Goal: Book appointment/travel/reservation

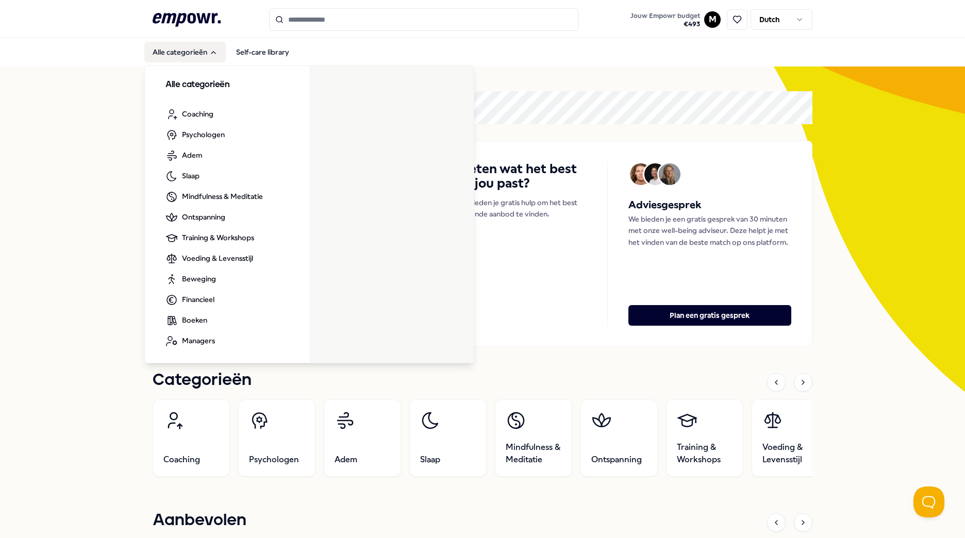
click at [187, 54] on button "Alle categorieën" at bounding box center [184, 52] width 81 height 21
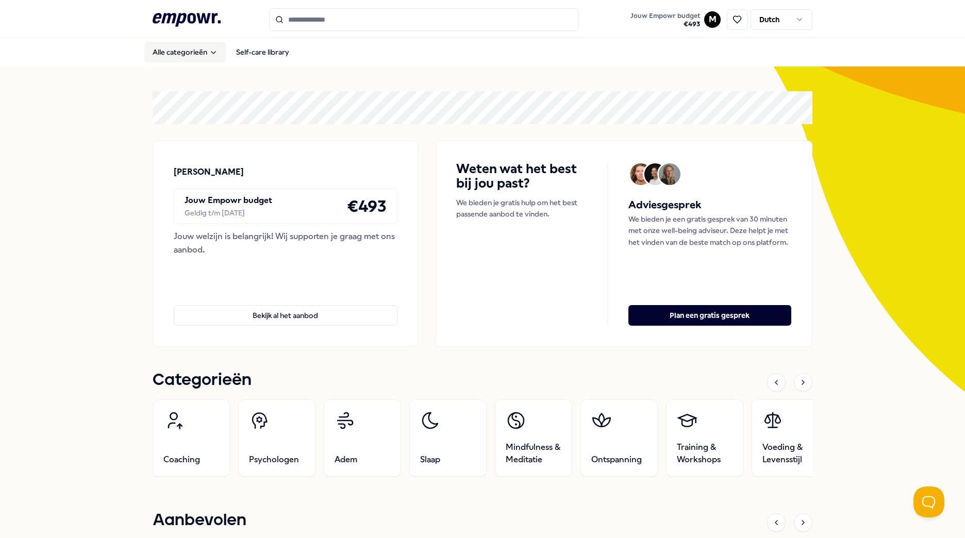
click at [187, 53] on button "Alle categorieën" at bounding box center [184, 52] width 81 height 21
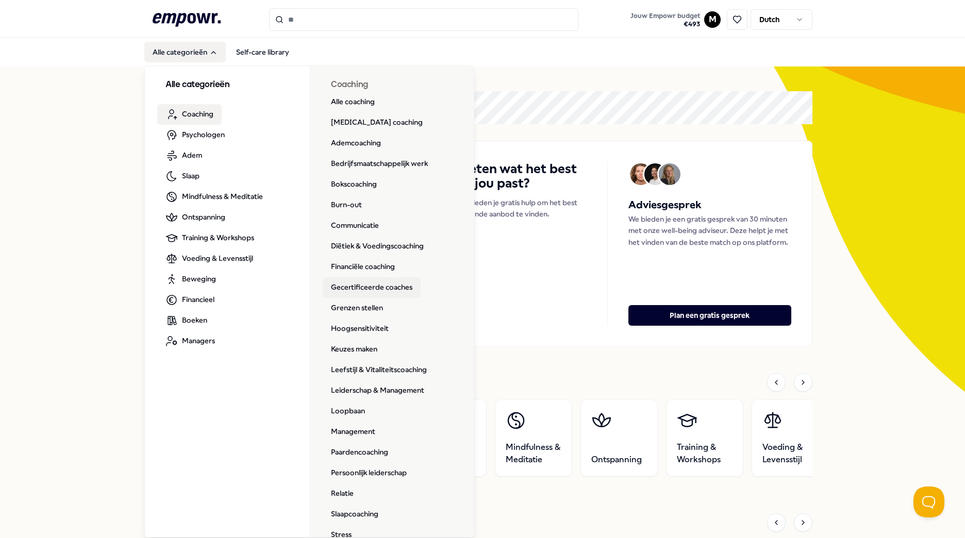
click at [396, 288] on link "Gecertificeerde coaches" at bounding box center [372, 287] width 98 height 21
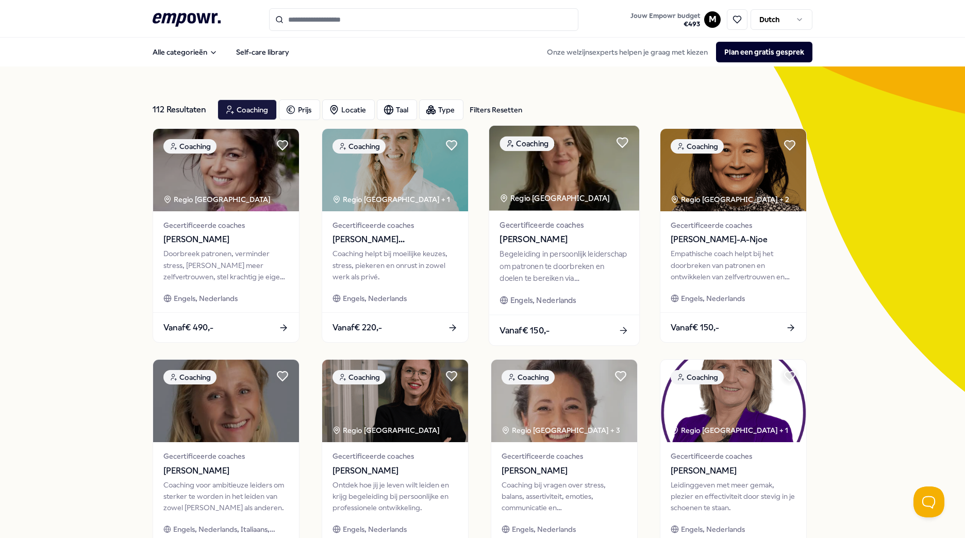
click at [536, 235] on span "[PERSON_NAME]" at bounding box center [563, 239] width 129 height 13
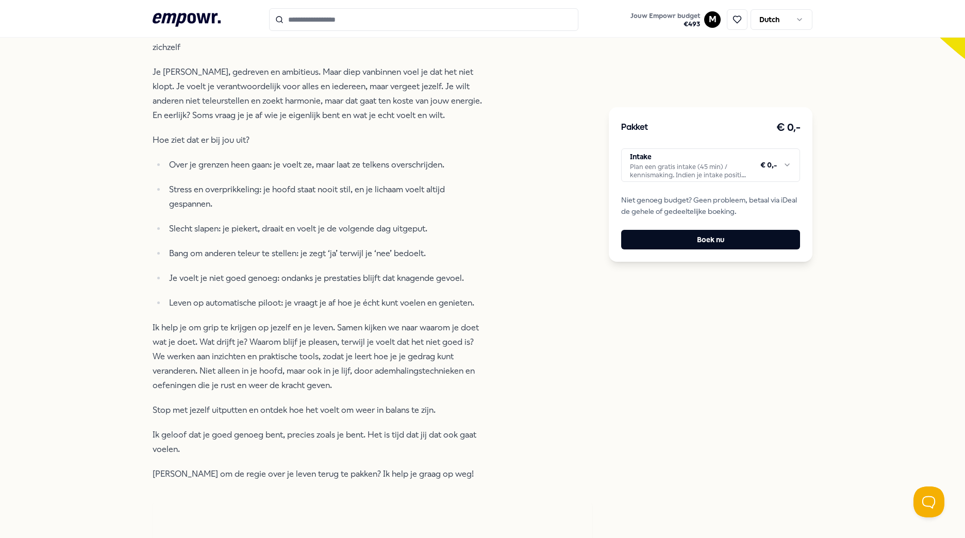
scroll to position [333, 0]
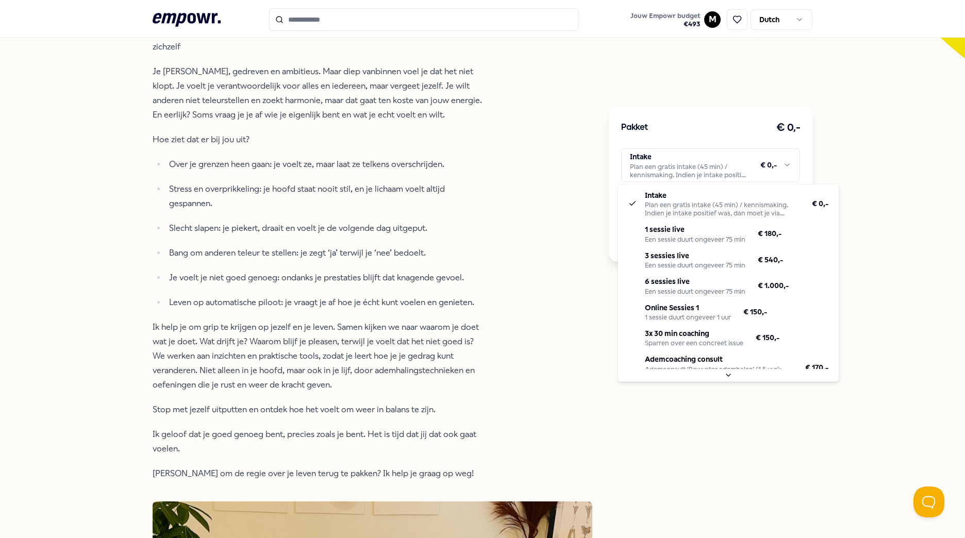
click at [779, 166] on html ".empowr-logo_svg__cls-1{fill:#03032f} Jouw Empowr budget € 493 M Dutch Alle cat…" at bounding box center [482, 269] width 965 height 538
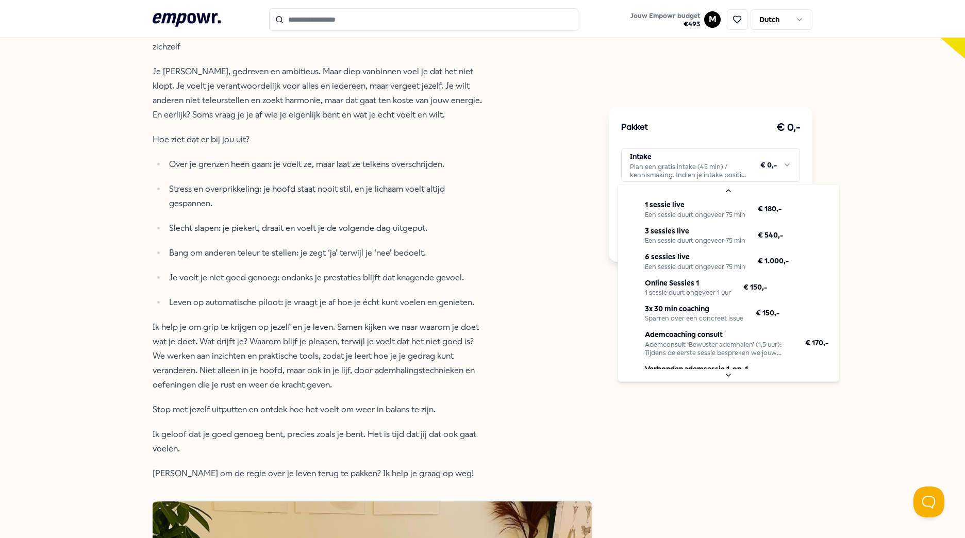
scroll to position [44, 0]
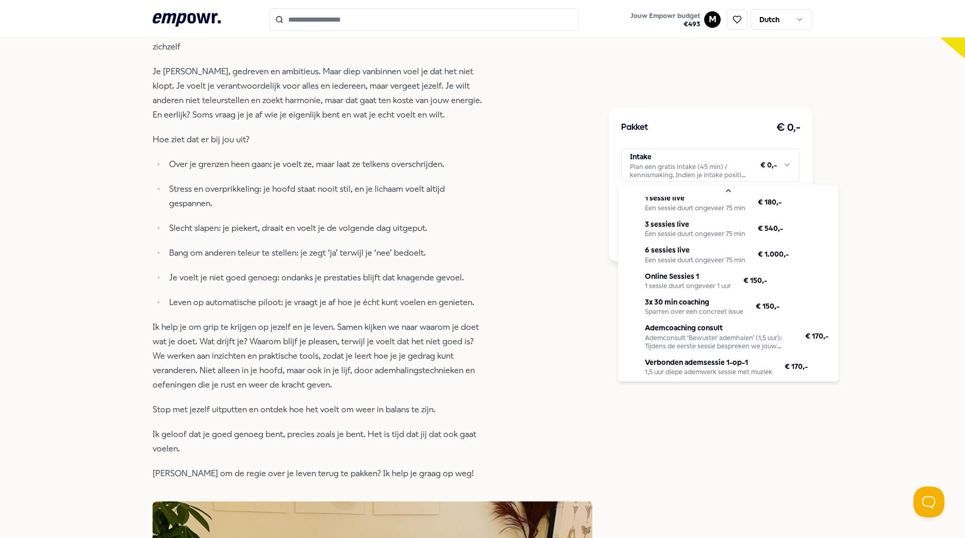
click at [591, 355] on html ".empowr-logo_svg__cls-1{fill:#03032f} Jouw Empowr budget € 493 M Dutch Alle cat…" at bounding box center [482, 269] width 965 height 538
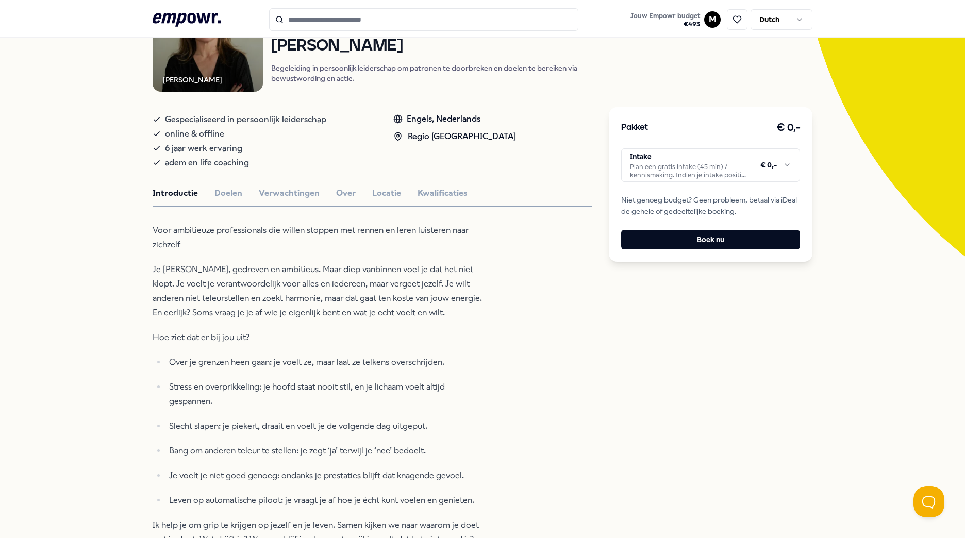
scroll to position [0, 0]
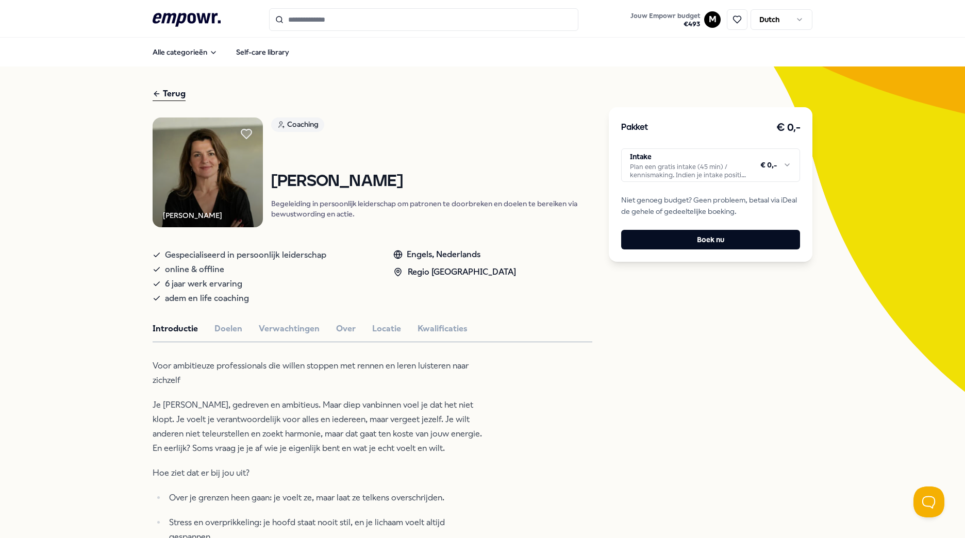
click at [712, 171] on html ".empowr-logo_svg__cls-1{fill:#03032f} Jouw Empowr budget € 493 M Dutch Alle cat…" at bounding box center [482, 269] width 965 height 538
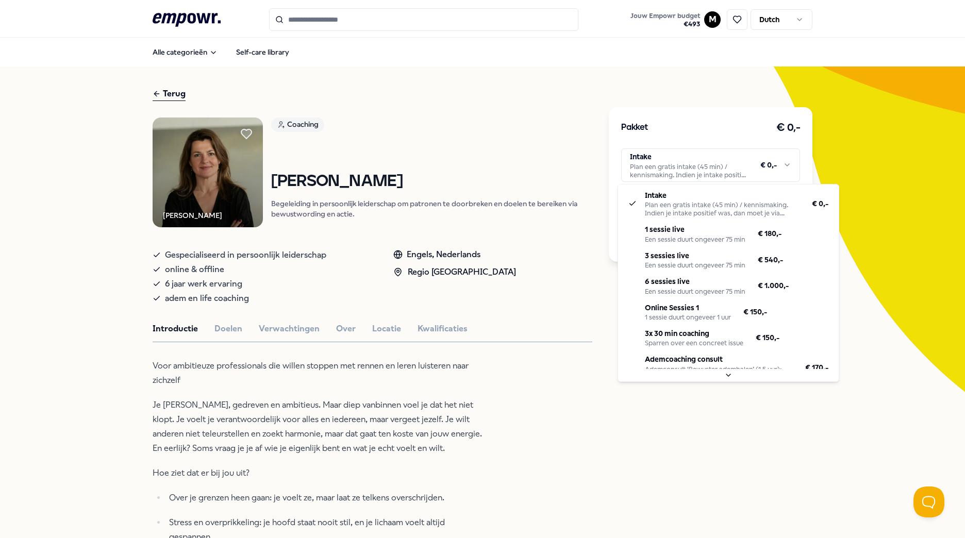
click at [657, 86] on html ".empowr-logo_svg__cls-1{fill:#03032f} Jouw Empowr budget € 493 M Dutch Alle cat…" at bounding box center [482, 269] width 965 height 538
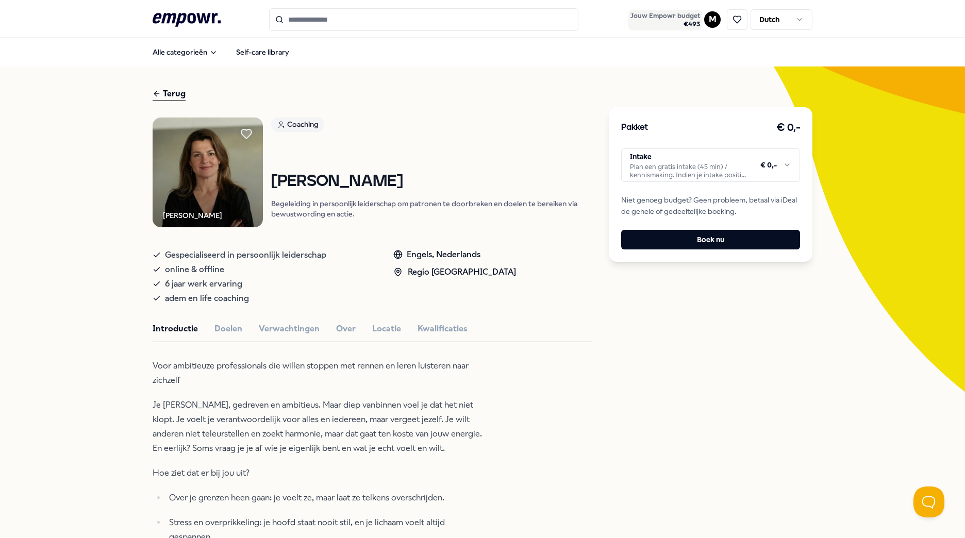
click at [668, 20] on span "Jouw Empowr budget" at bounding box center [665, 16] width 70 height 8
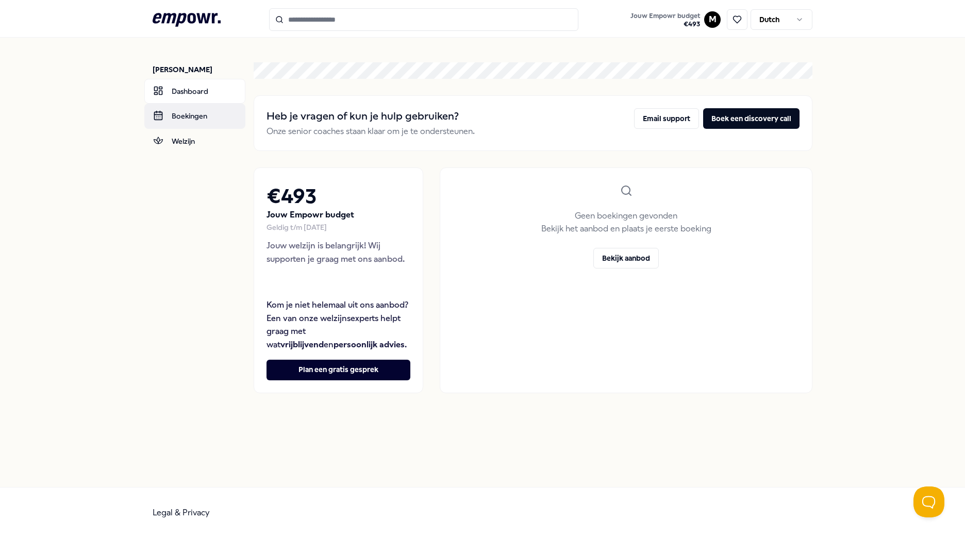
click at [198, 116] on link "Boekingen" at bounding box center [194, 116] width 101 height 25
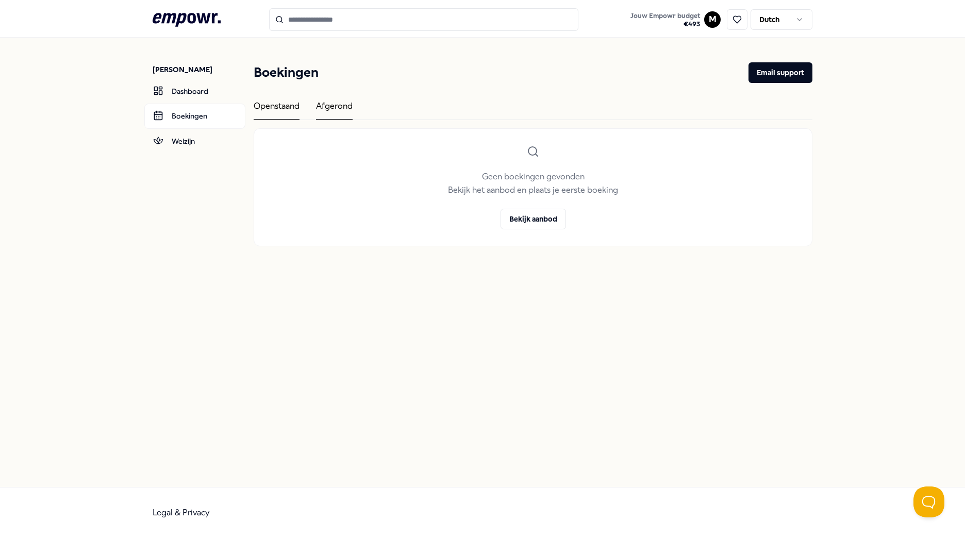
click at [337, 111] on div "Afgerond" at bounding box center [334, 109] width 37 height 20
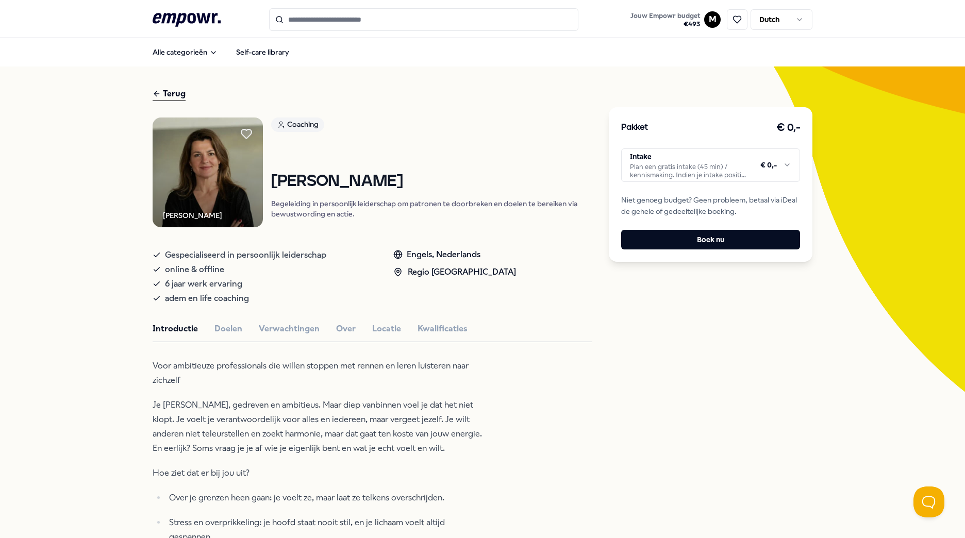
click at [676, 182] on div "Pakket € 0,- Intake Plan een gratis intake (45 min) / kennismaking. Indien je i…" at bounding box center [711, 184] width 204 height 155
click at [670, 170] on html ".empowr-logo_svg__cls-1{fill:#03032f} Jouw Empowr budget € 493 M Dutch Alle cat…" at bounding box center [482, 269] width 965 height 538
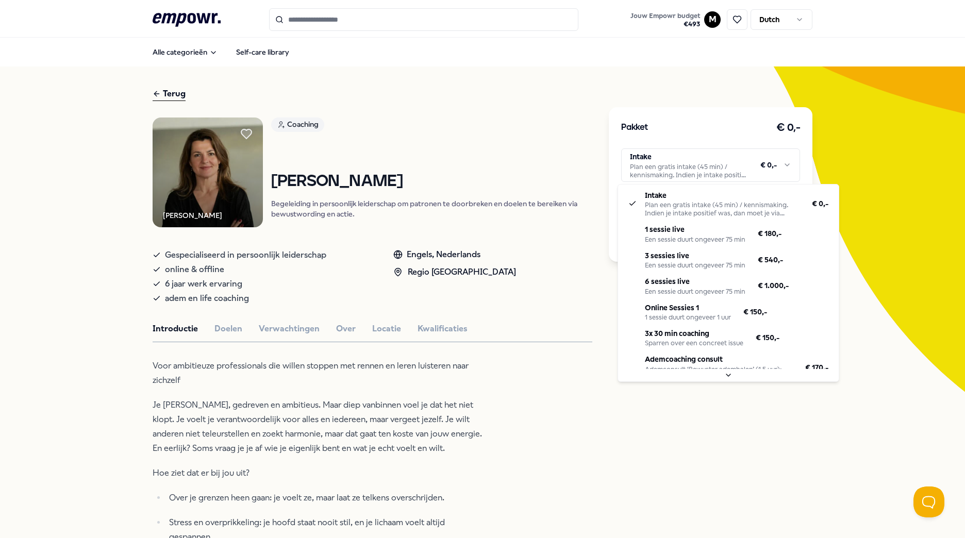
click at [559, 156] on html ".empowr-logo_svg__cls-1{fill:#03032f} Jouw Empowr budget € 493 M Dutch Alle cat…" at bounding box center [482, 269] width 965 height 538
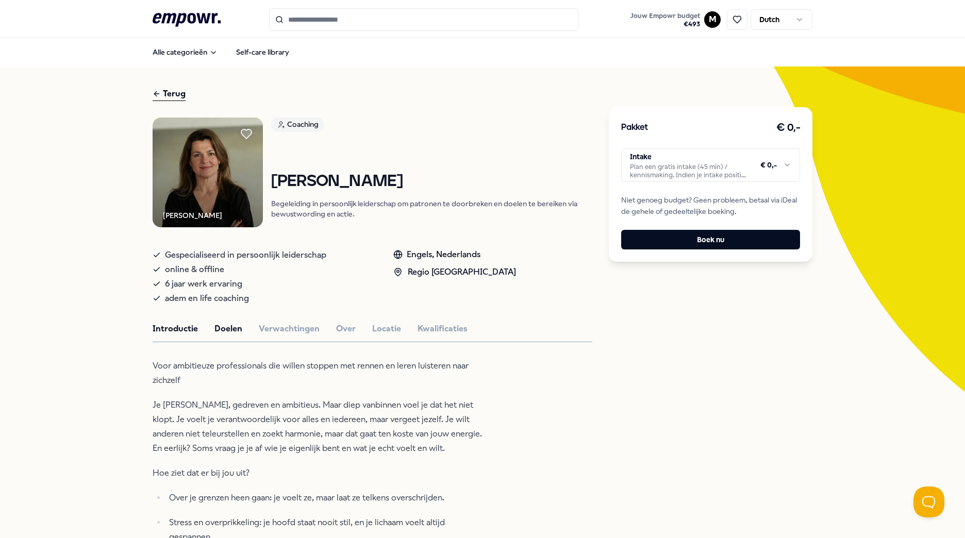
click at [231, 329] on button "Doelen" at bounding box center [228, 328] width 28 height 13
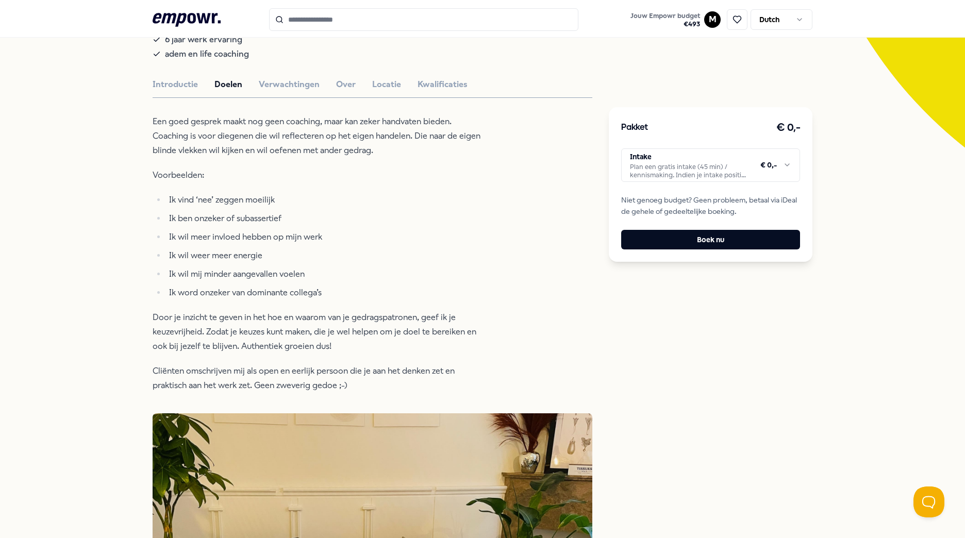
scroll to position [245, 0]
click at [282, 87] on button "Verwachtingen" at bounding box center [289, 83] width 61 height 13
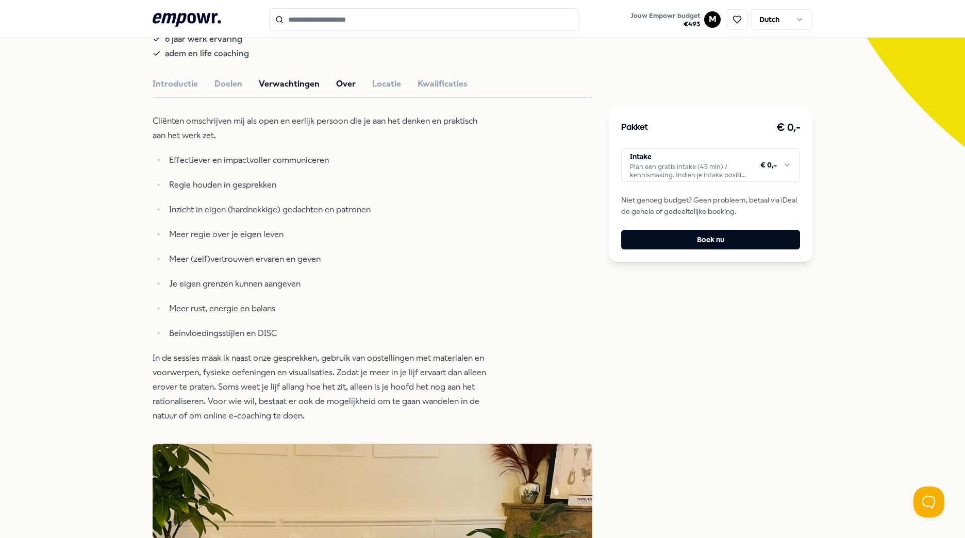
click at [339, 86] on button "Over" at bounding box center [346, 83] width 20 height 13
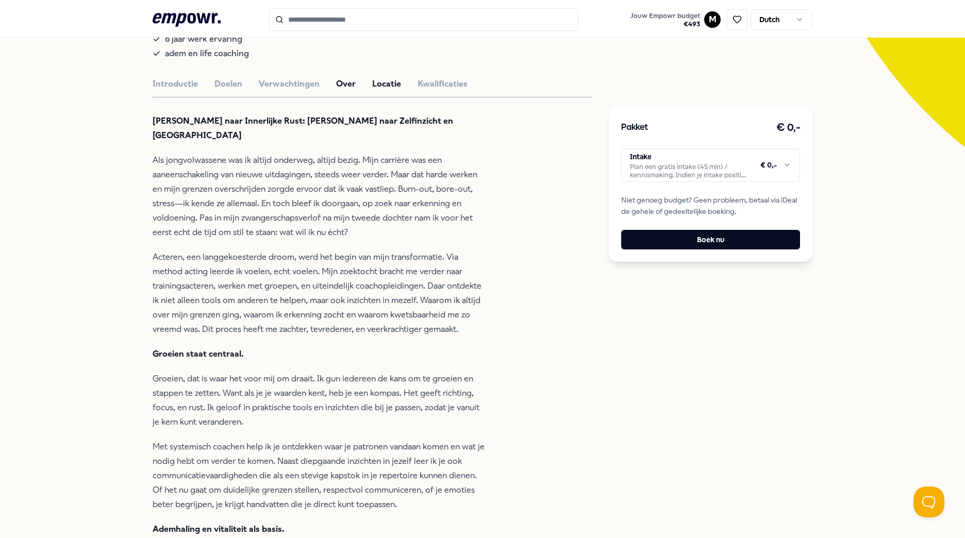
click at [387, 85] on button "Locatie" at bounding box center [386, 83] width 29 height 13
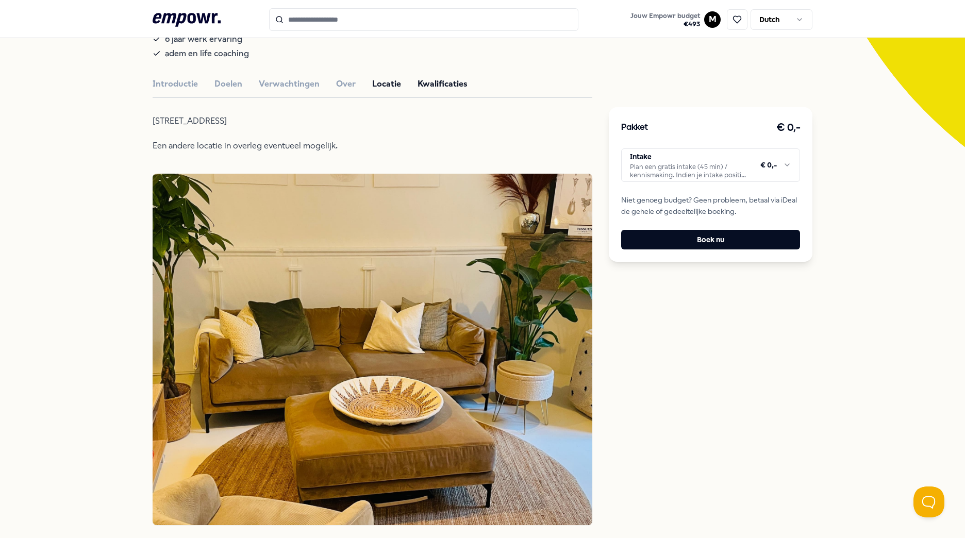
click at [426, 85] on button "Kwalificaties" at bounding box center [442, 83] width 50 height 13
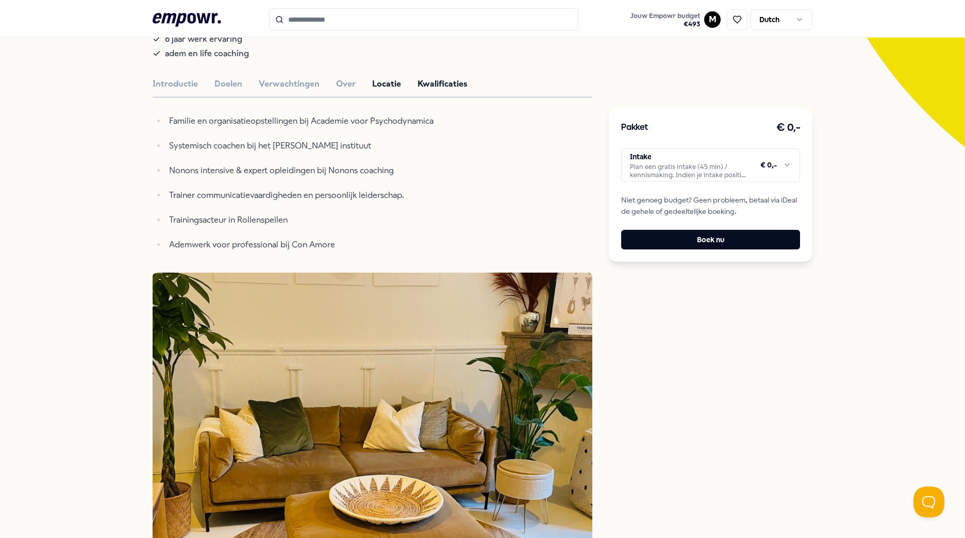
click at [379, 85] on button "Locatie" at bounding box center [386, 83] width 29 height 13
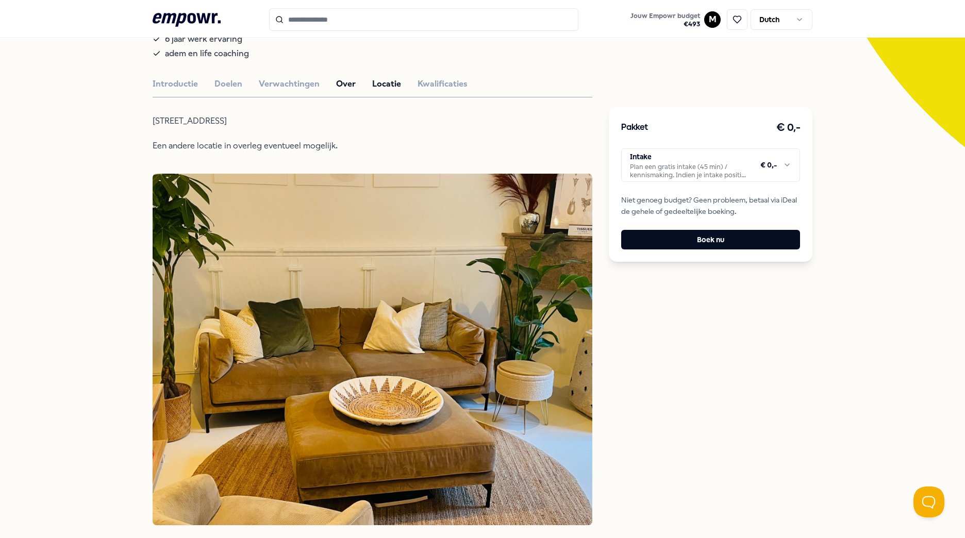
click at [336, 83] on button "Over" at bounding box center [346, 83] width 20 height 13
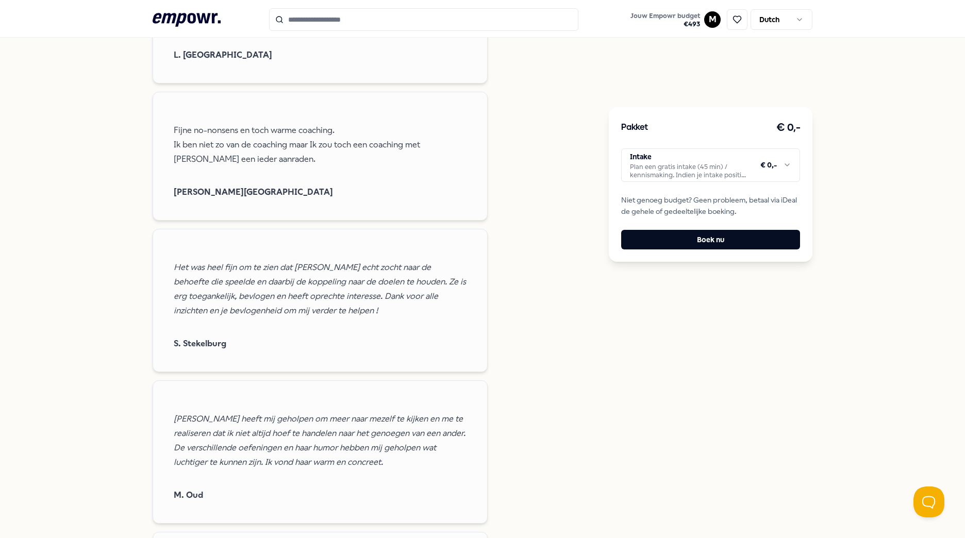
scroll to position [1635, 0]
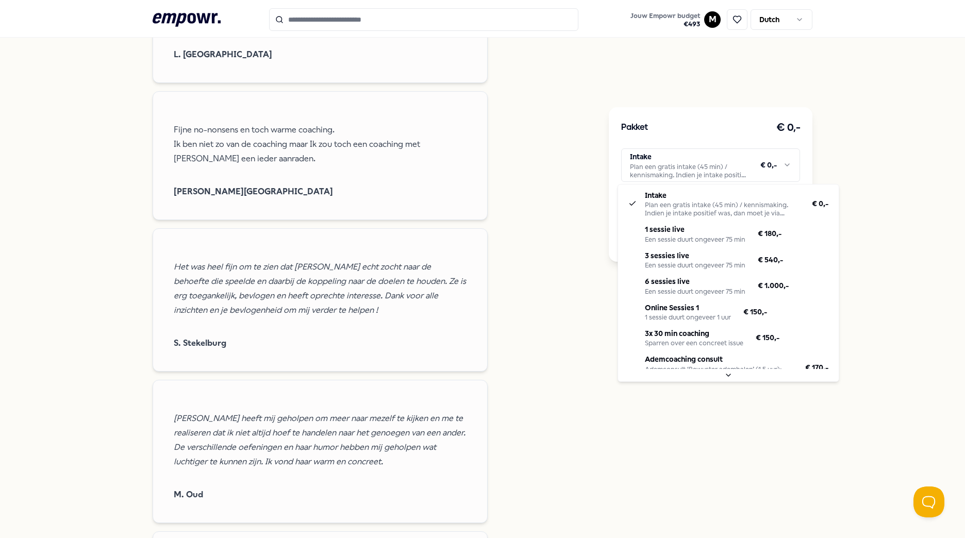
click at [699, 168] on html ".empowr-logo_svg__cls-1{fill:#03032f} Jouw Empowr budget € 493 M Dutch Alle cat…" at bounding box center [482, 269] width 965 height 538
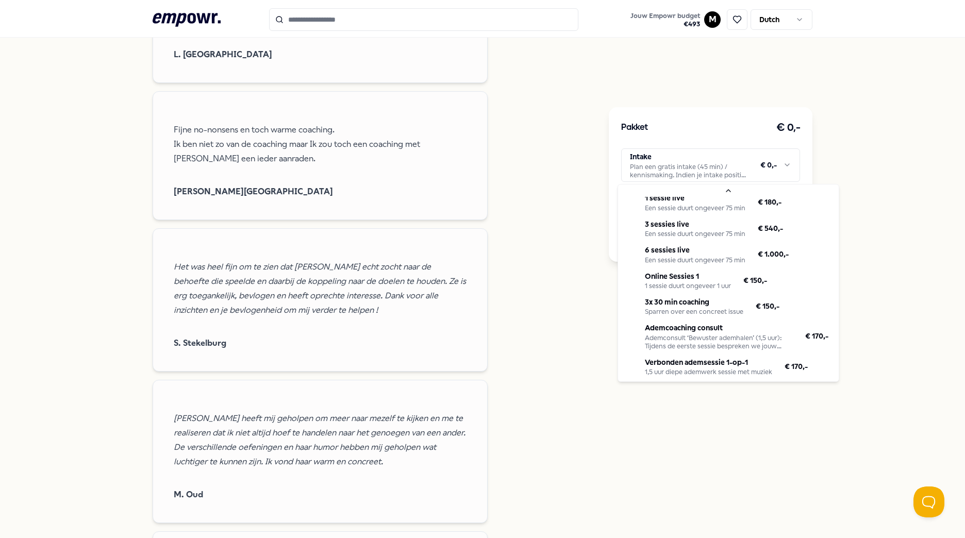
scroll to position [44, 0]
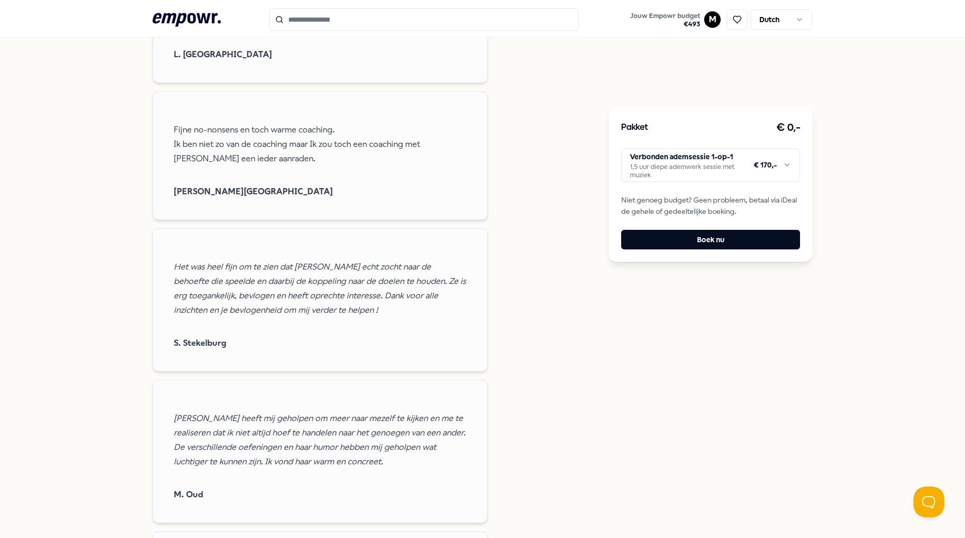
click at [671, 172] on html ".empowr-logo_svg__cls-1{fill:#03032f} Jouw Empowr budget € 493 M Dutch Alle cat…" at bounding box center [482, 269] width 965 height 538
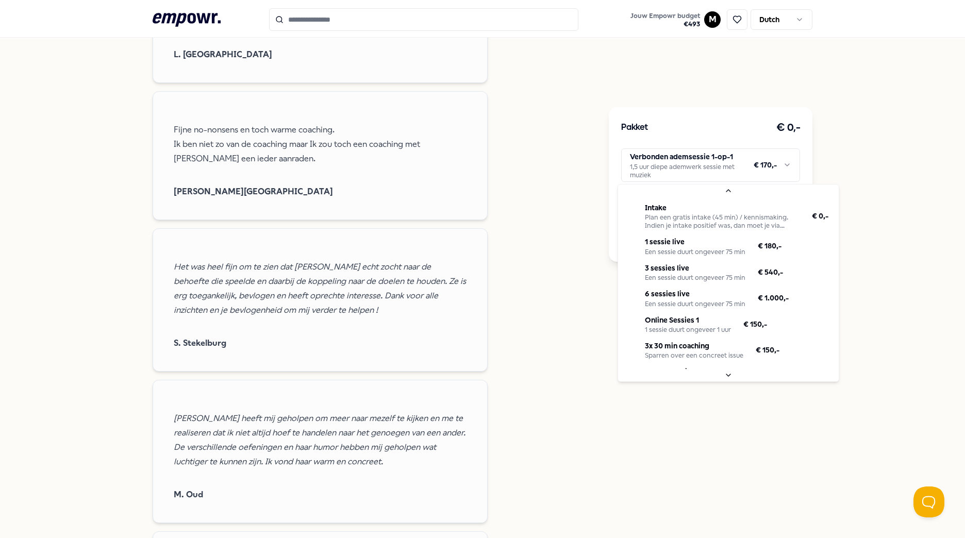
scroll to position [54, 0]
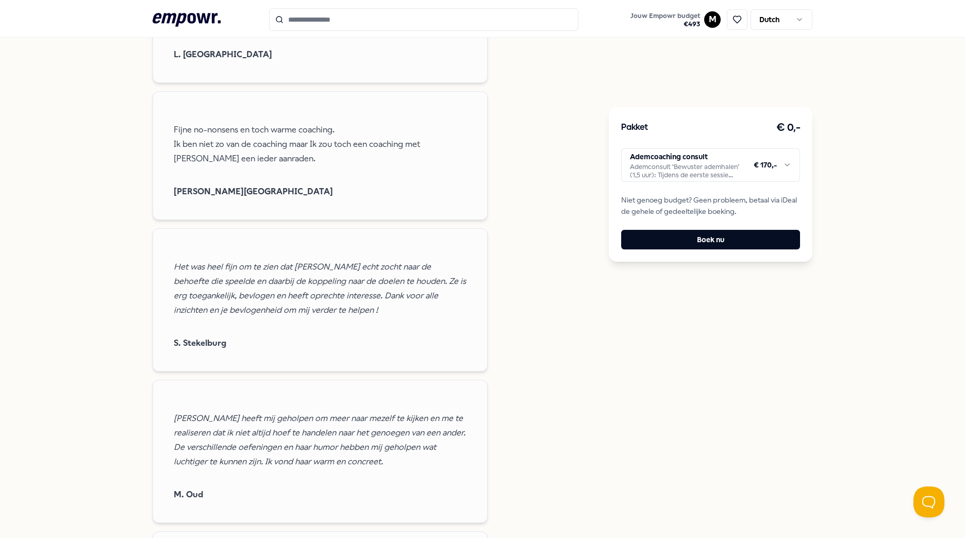
click at [680, 165] on html ".empowr-logo_svg__cls-1{fill:#03032f} Jouw Empowr budget € 493 M Dutch Alle cat…" at bounding box center [482, 269] width 965 height 538
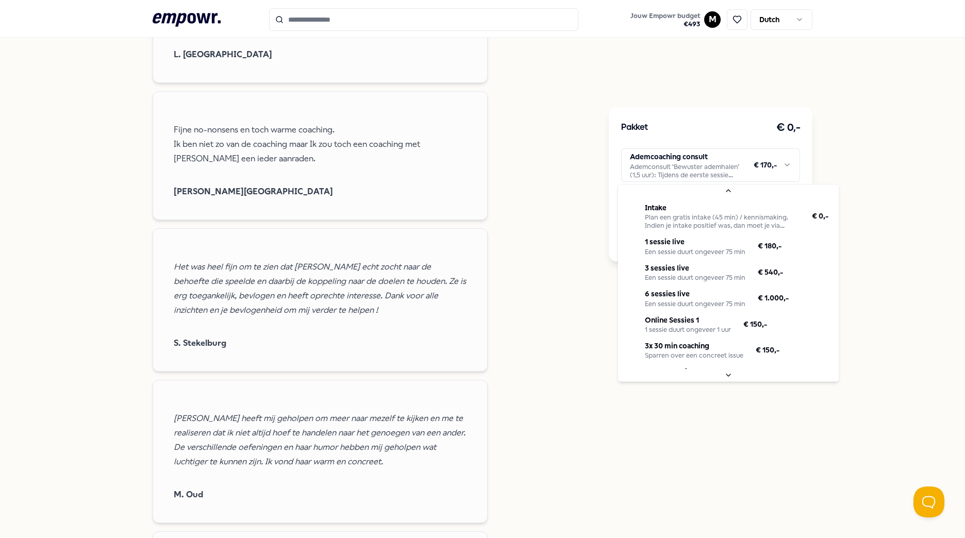
scroll to position [28, 0]
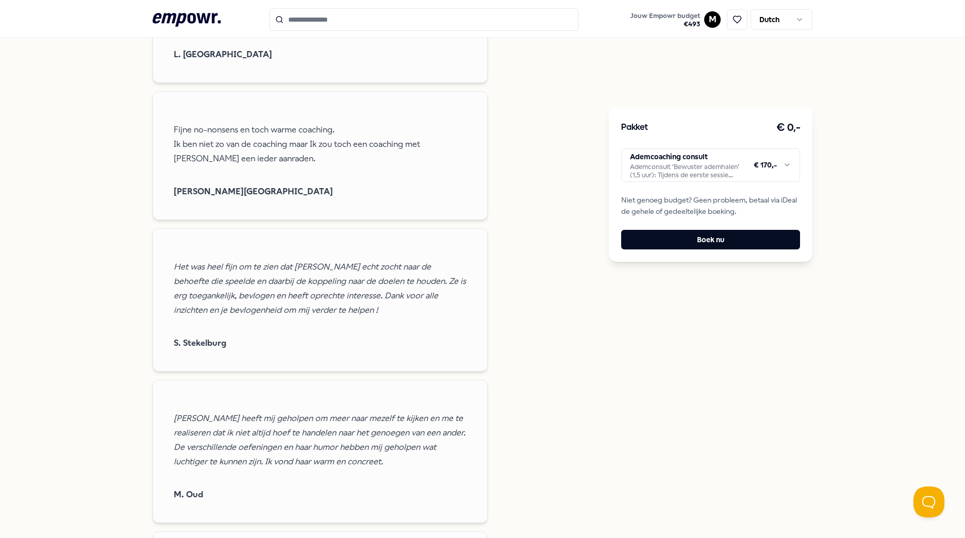
click at [589, 180] on html ".empowr-logo_svg__cls-1{fill:#03032f} Jouw Empowr budget € 493 M Dutch Alle cat…" at bounding box center [482, 269] width 965 height 538
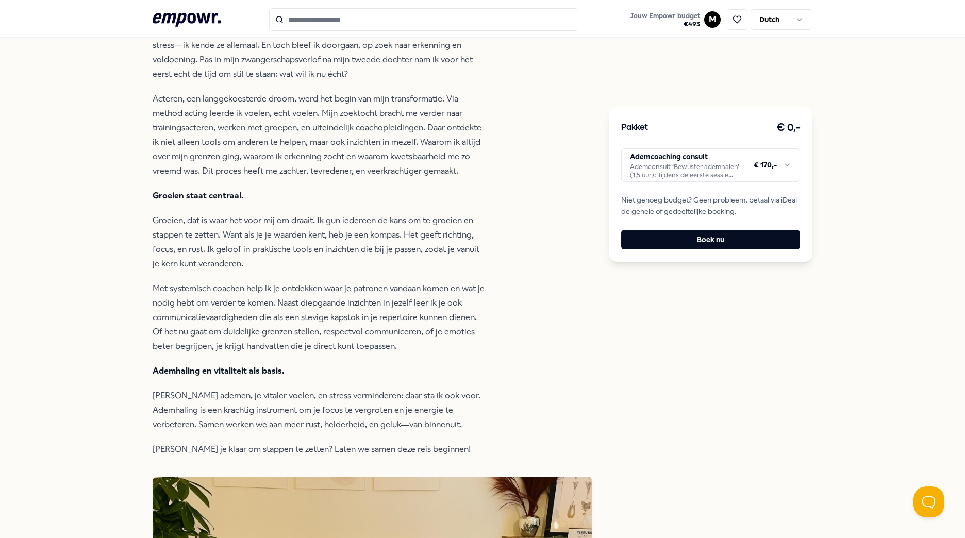
scroll to position [0, 0]
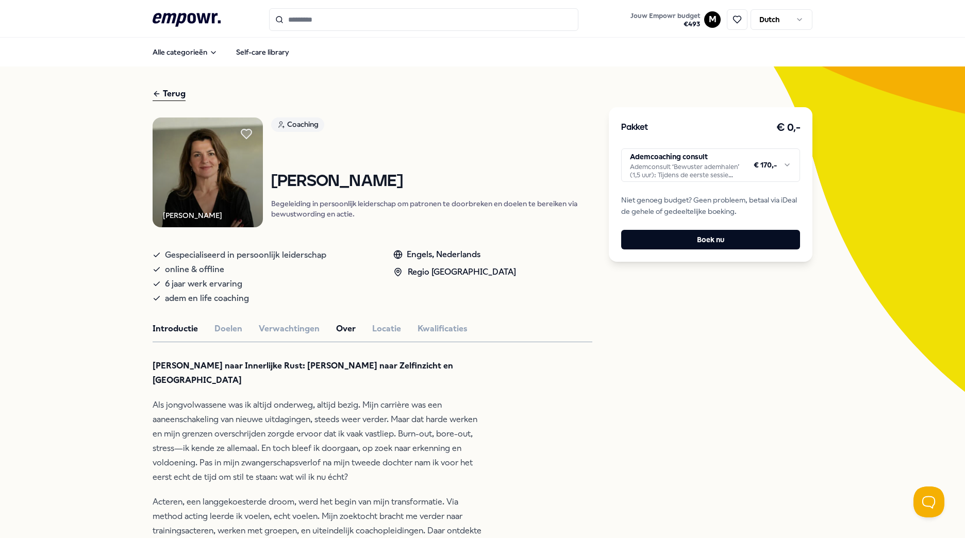
click at [171, 328] on button "Introductie" at bounding box center [175, 328] width 45 height 13
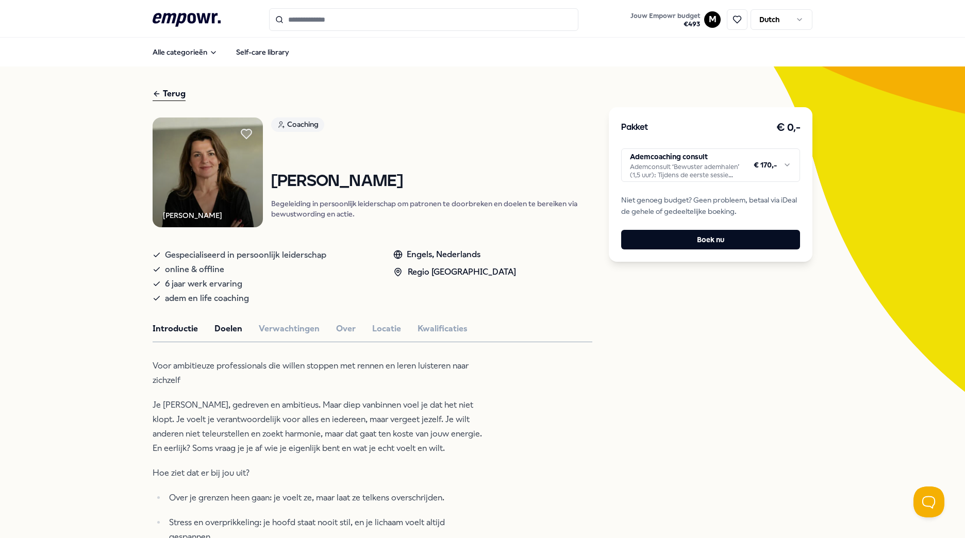
click at [227, 331] on button "Doelen" at bounding box center [228, 328] width 28 height 13
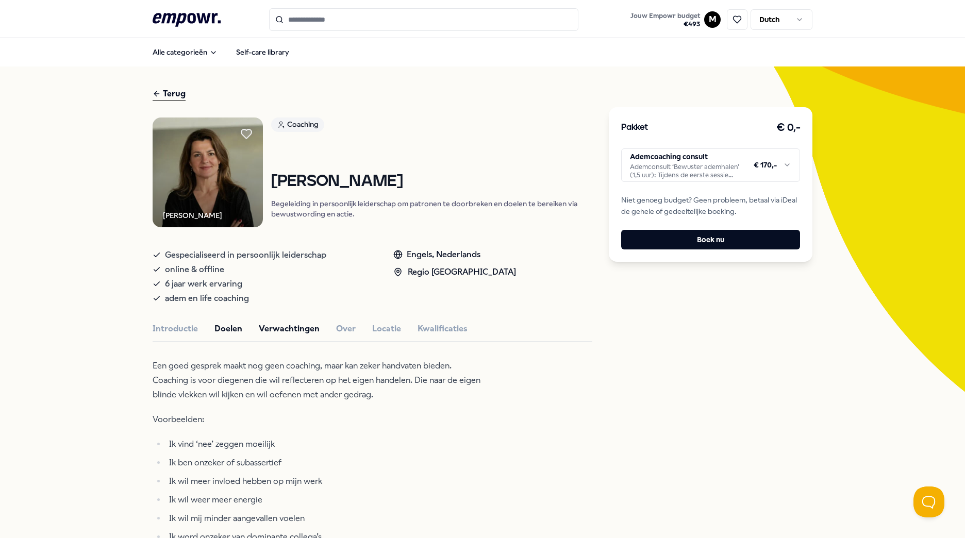
click at [266, 330] on button "Verwachtingen" at bounding box center [289, 328] width 61 height 13
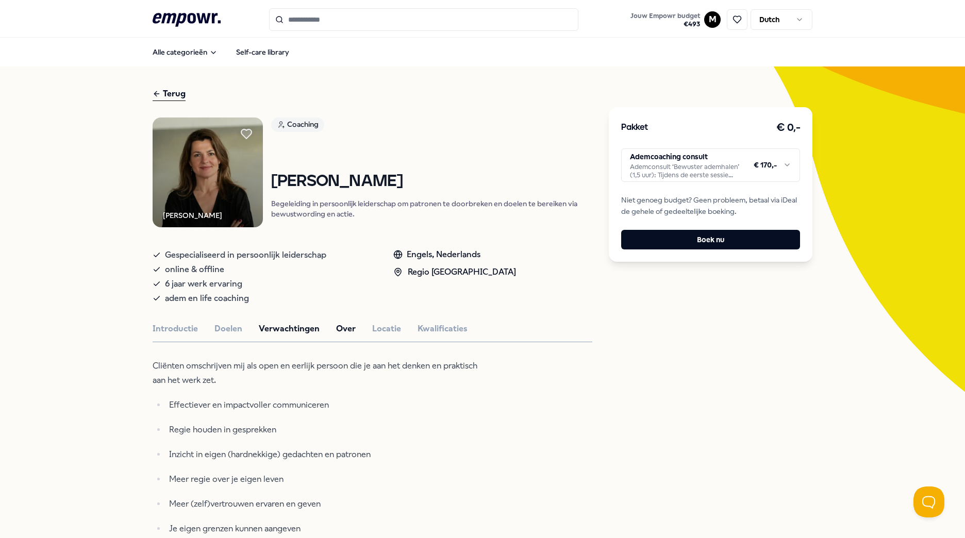
click at [338, 329] on button "Over" at bounding box center [346, 328] width 20 height 13
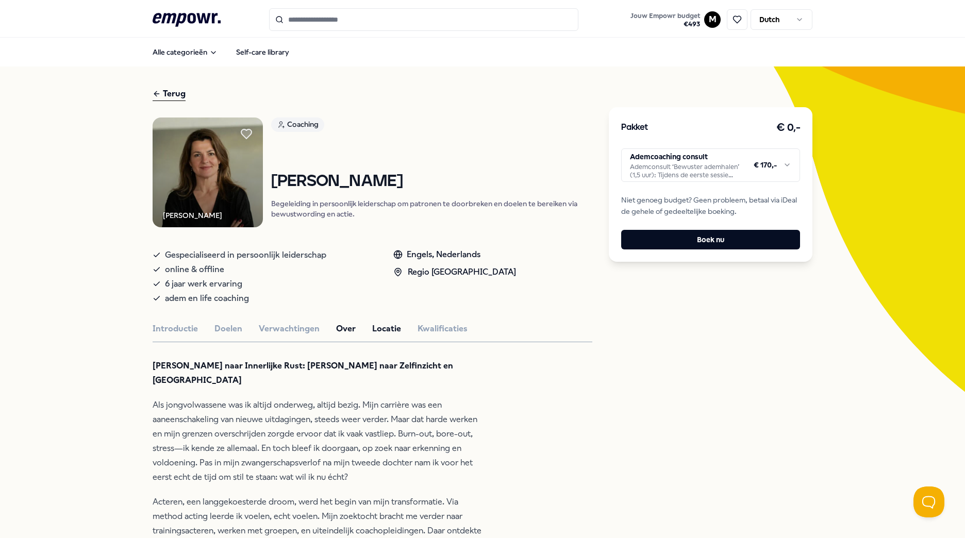
click at [383, 325] on button "Locatie" at bounding box center [386, 328] width 29 height 13
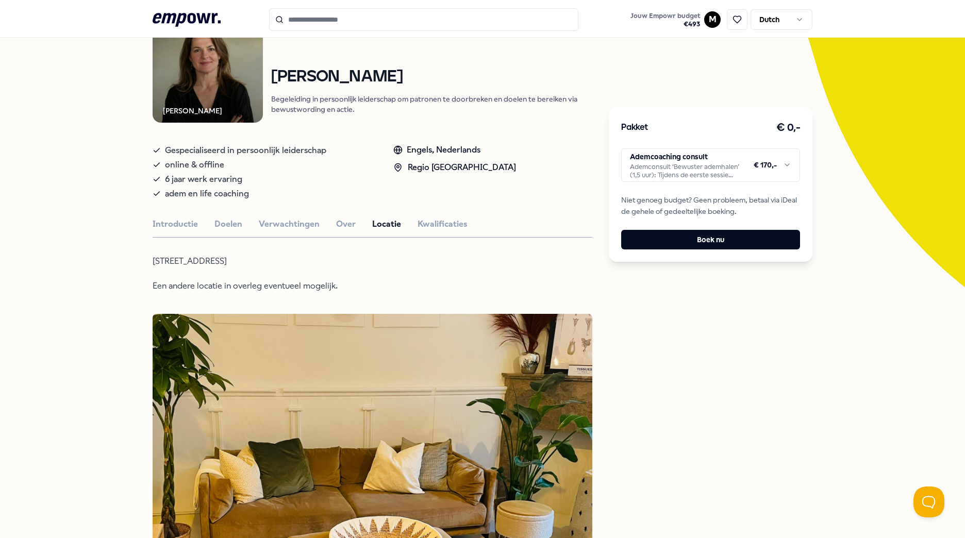
scroll to position [105, 0]
drag, startPoint x: 145, startPoint y: 258, endPoint x: 282, endPoint y: 263, distance: 136.7
copy p "[STREET_ADDRESS]"
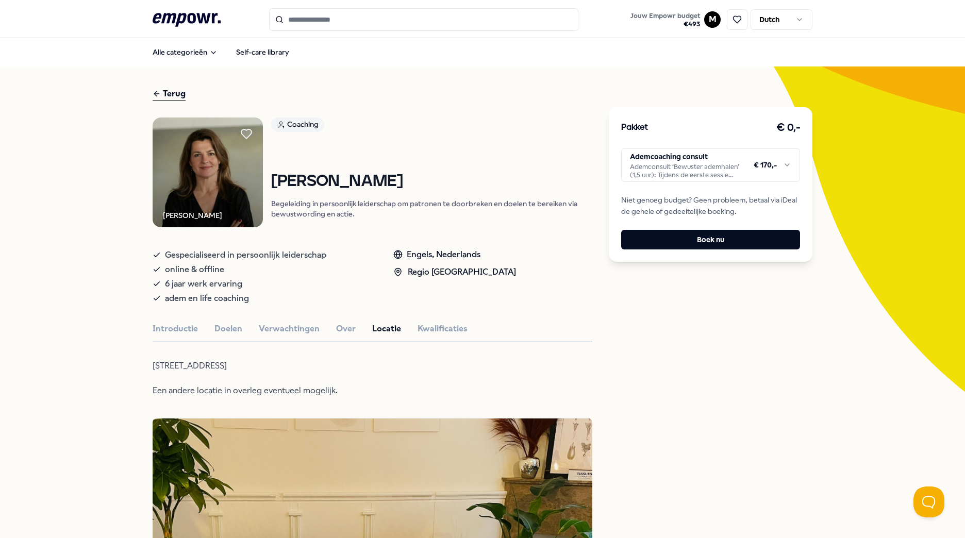
click at [471, 57] on div "Alle categorieën Self-care library" at bounding box center [483, 52] width 660 height 25
click at [193, 20] on icon ".empowr-logo_svg__cls-1{fill:#03032f}" at bounding box center [187, 19] width 68 height 19
